Goal: Find specific page/section: Find specific page/section

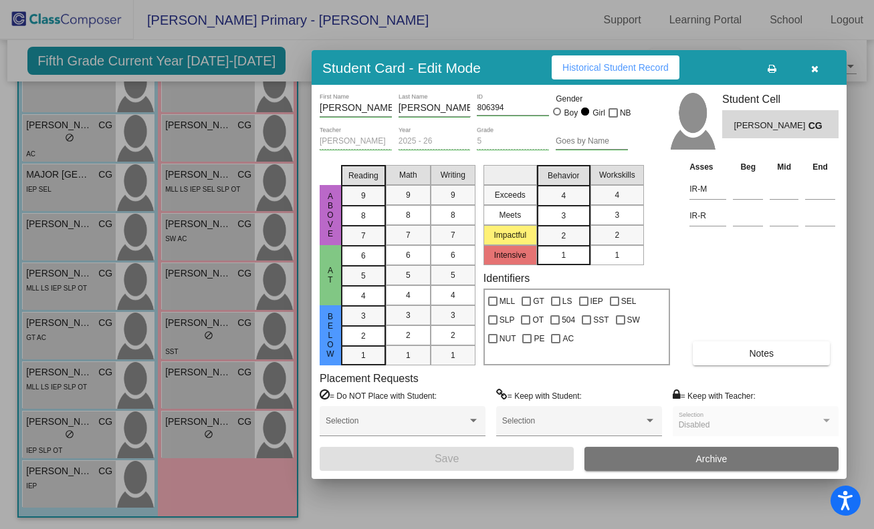
click at [135, 202] on div at bounding box center [437, 264] width 874 height 529
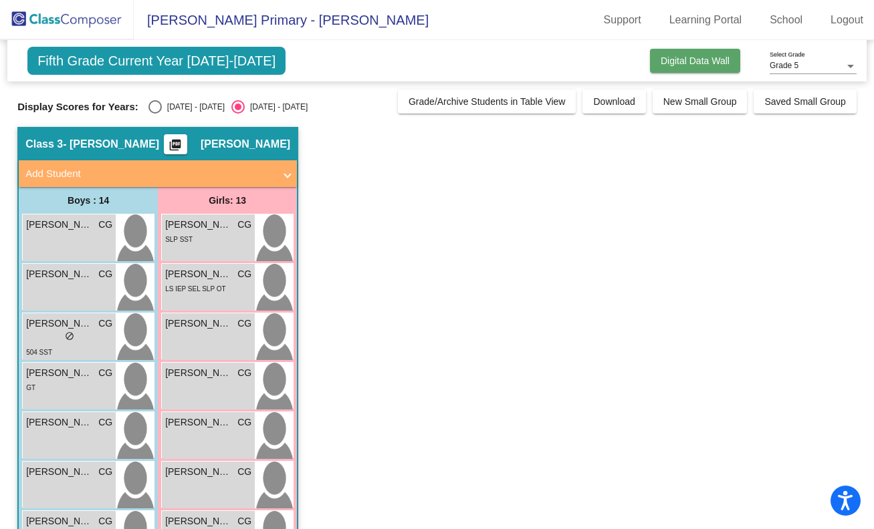
click at [702, 61] on span "Digital Data Wall" at bounding box center [695, 60] width 69 height 11
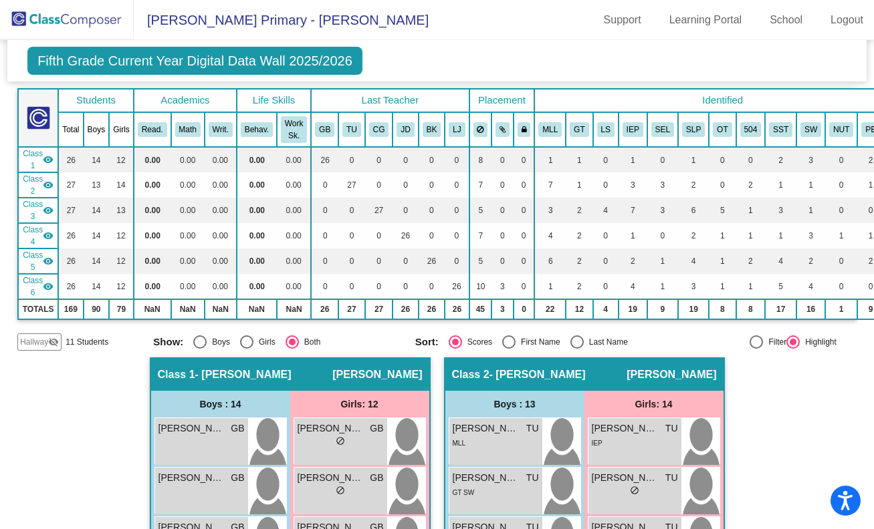
scroll to position [82, 0]
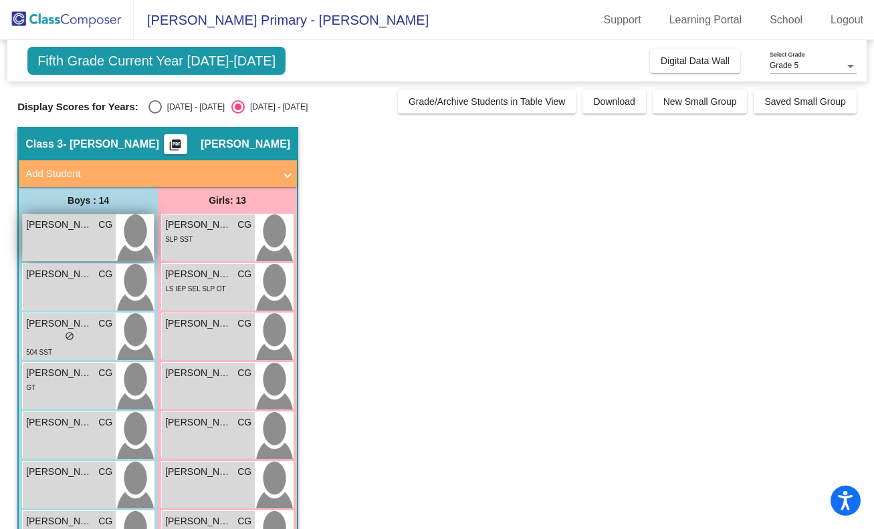
click at [74, 225] on span "[PERSON_NAME]" at bounding box center [59, 225] width 67 height 14
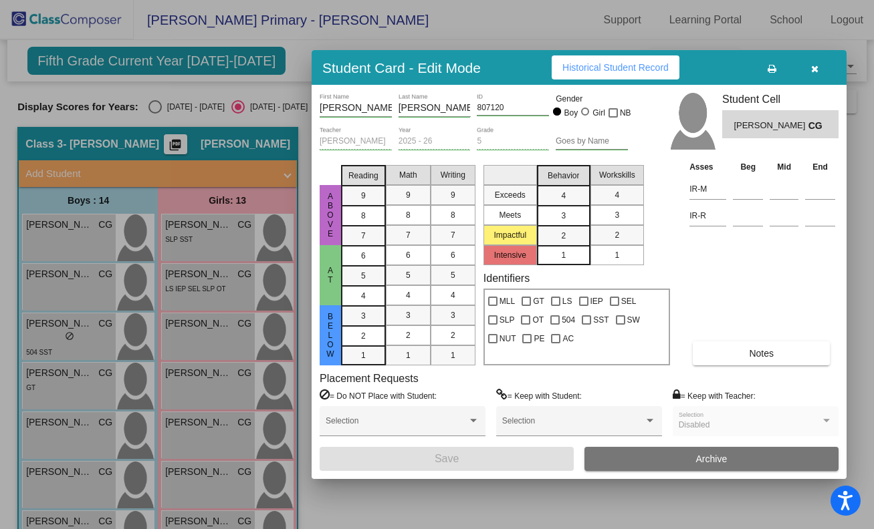
click at [192, 295] on div at bounding box center [437, 264] width 874 height 529
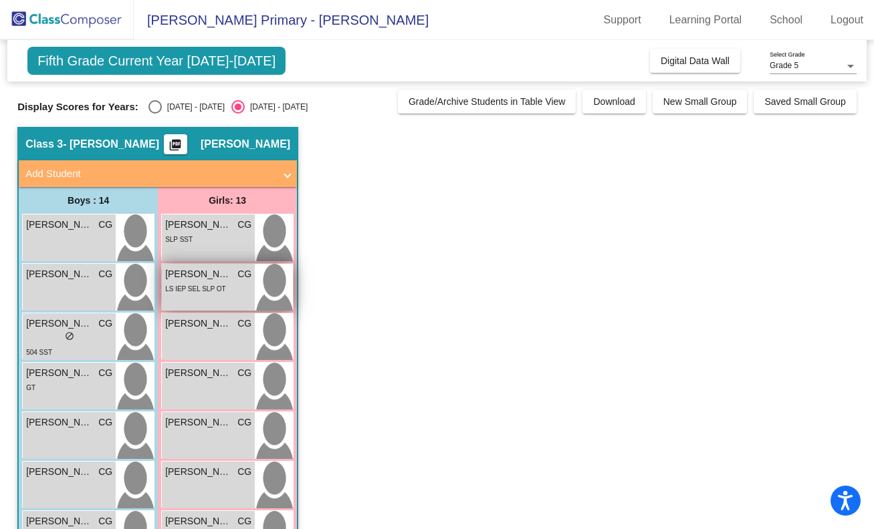
click at [199, 274] on span "[PERSON_NAME]" at bounding box center [198, 274] width 67 height 14
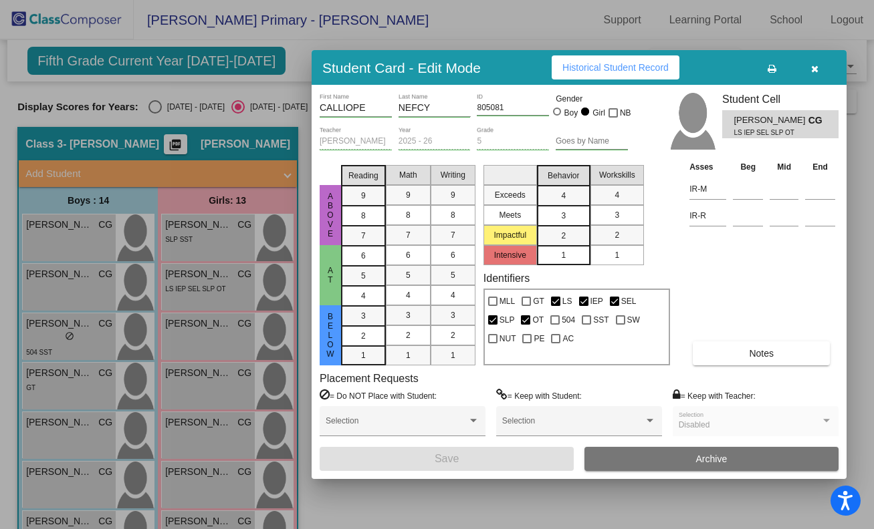
click at [200, 310] on div at bounding box center [437, 264] width 874 height 529
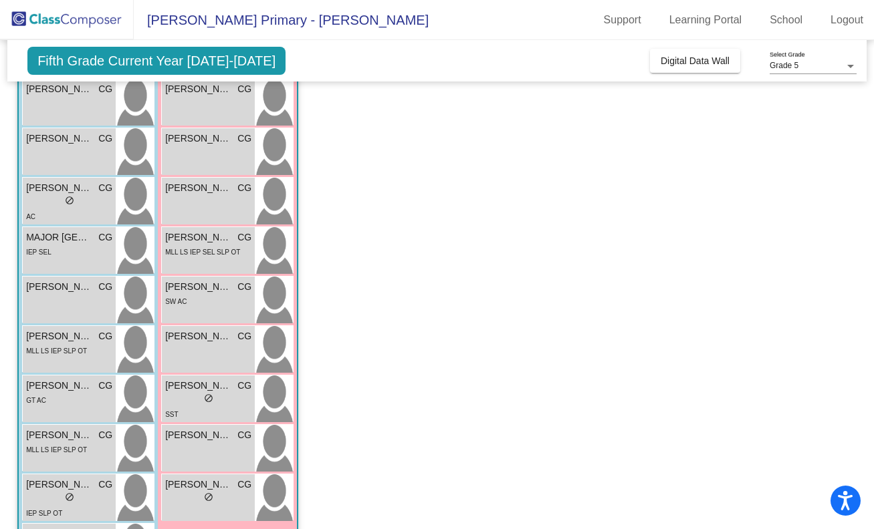
scroll to position [336, 0]
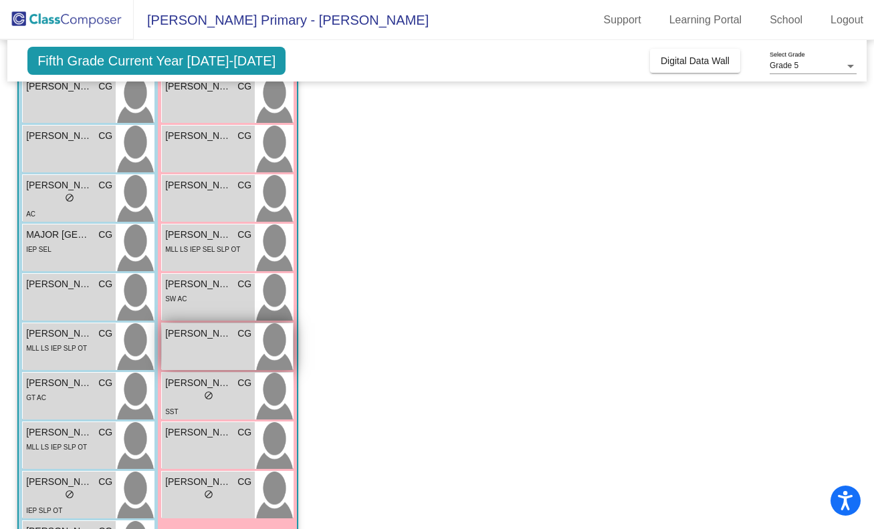
click at [193, 341] on div "MACI VANZANTEN CG lock do_not_disturb_alt" at bounding box center [208, 347] width 93 height 47
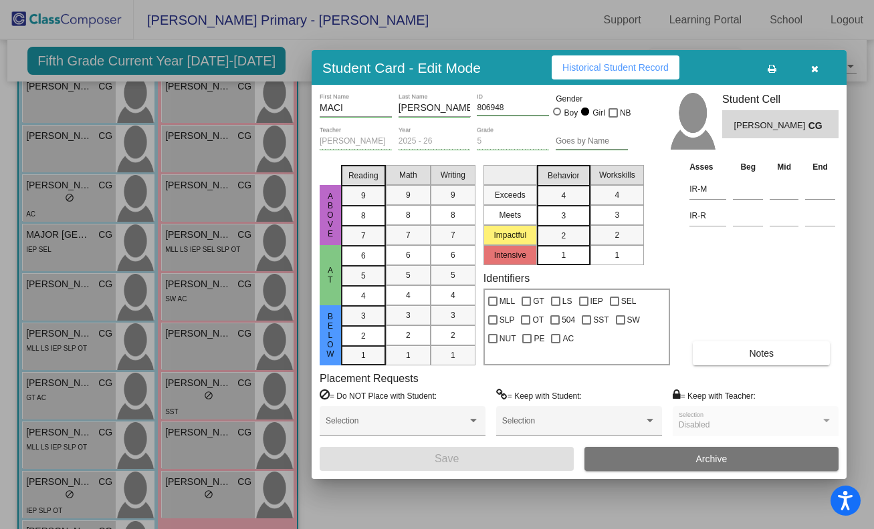
click at [205, 284] on div at bounding box center [437, 264] width 874 height 529
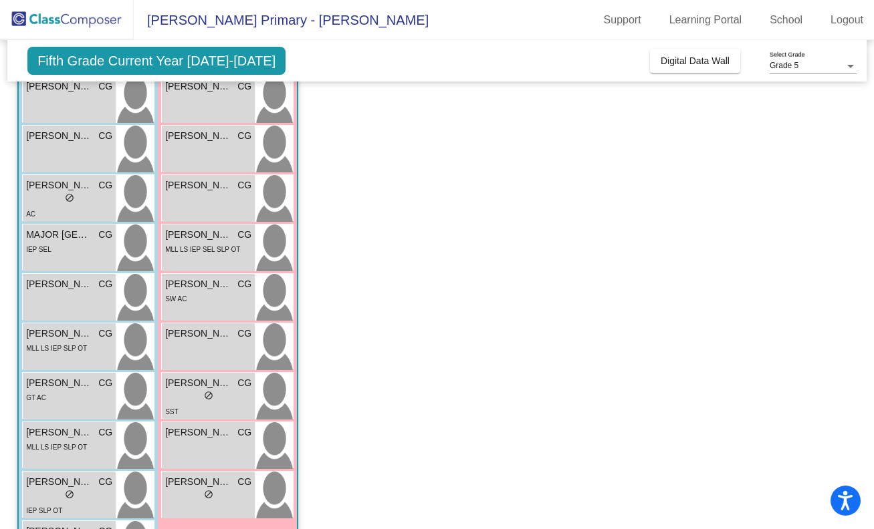
click at [205, 284] on span "[PERSON_NAME]" at bounding box center [198, 284] width 67 height 14
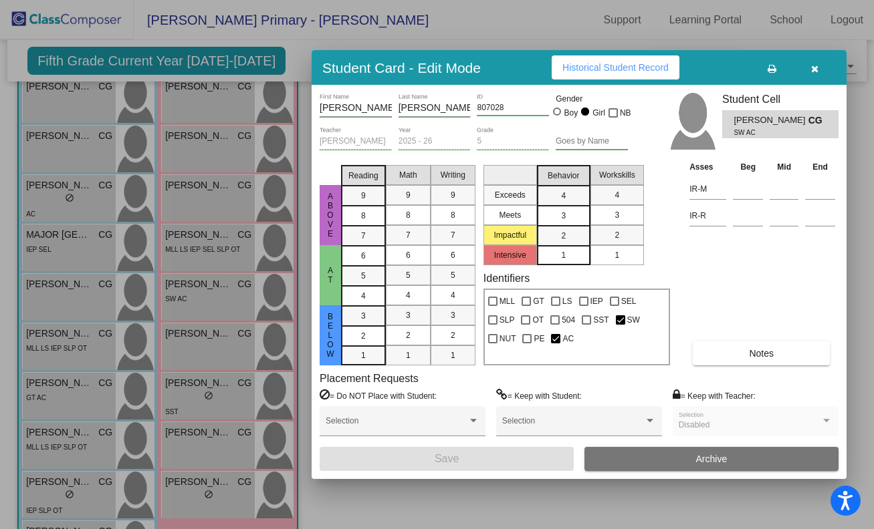
click at [201, 435] on div at bounding box center [437, 264] width 874 height 529
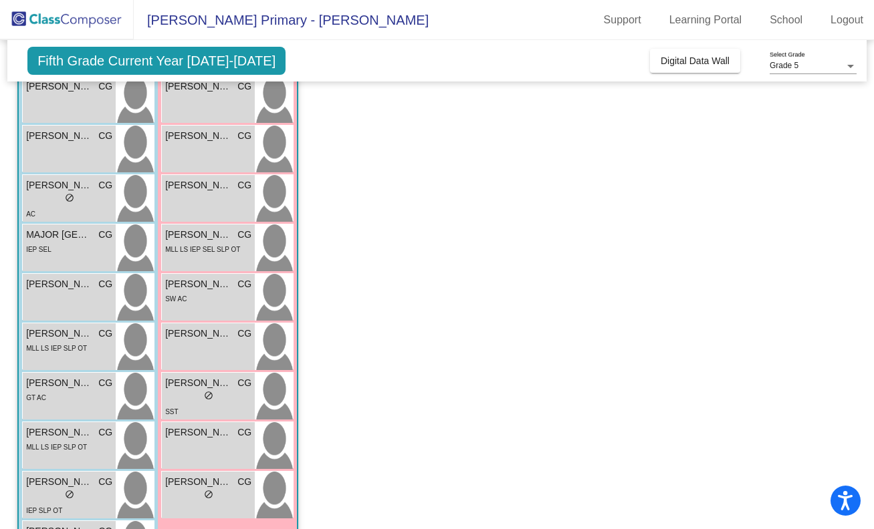
click at [201, 435] on span "[PERSON_NAME]" at bounding box center [198, 433] width 67 height 14
